Goal: Task Accomplishment & Management: Manage account settings

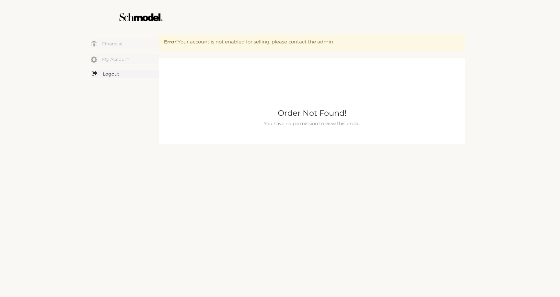
click at [113, 74] on link "Logout" at bounding box center [125, 74] width 68 height 8
